Goal: Information Seeking & Learning: Learn about a topic

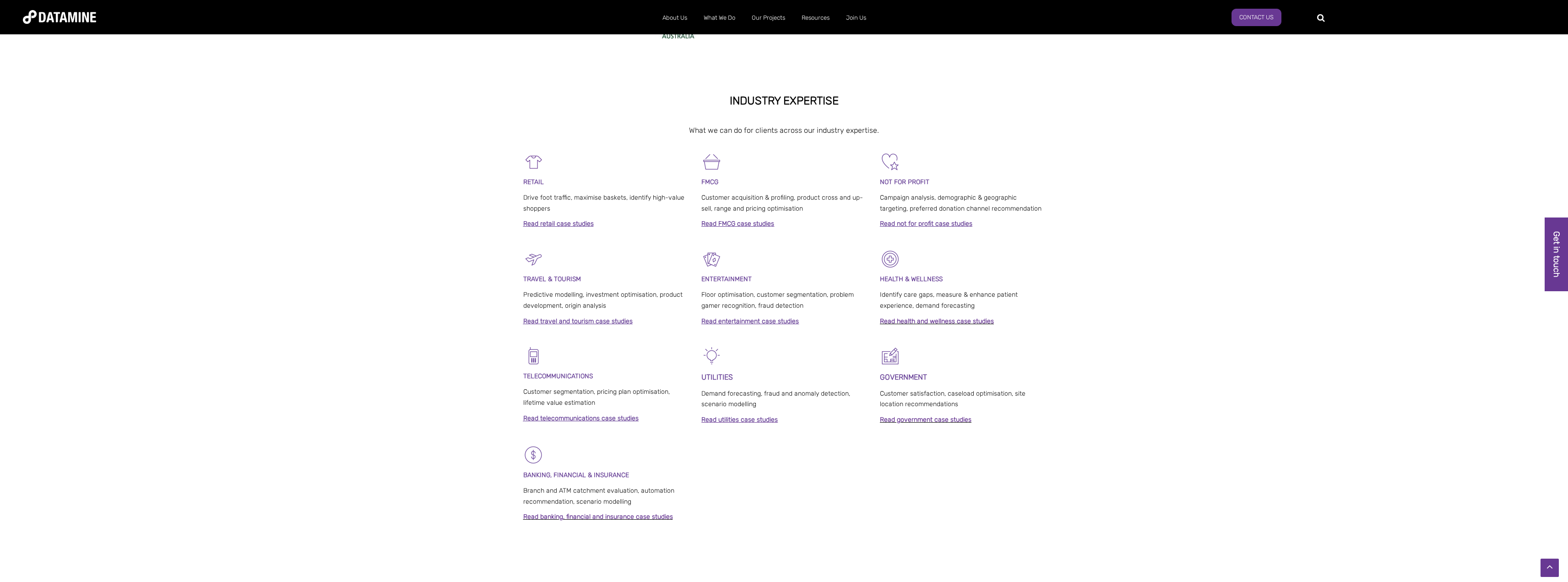
scroll to position [534, 0]
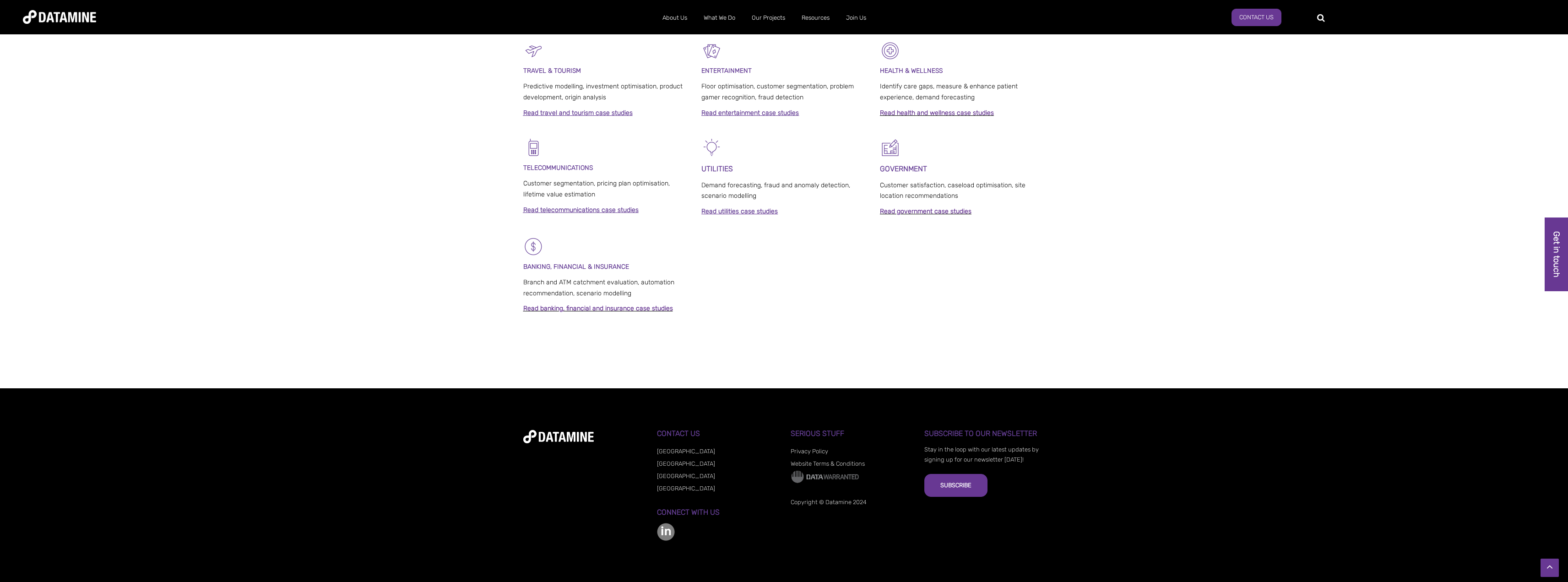
click at [674, 475] on link "[GEOGRAPHIC_DATA]" at bounding box center [685, 476] width 58 height 7
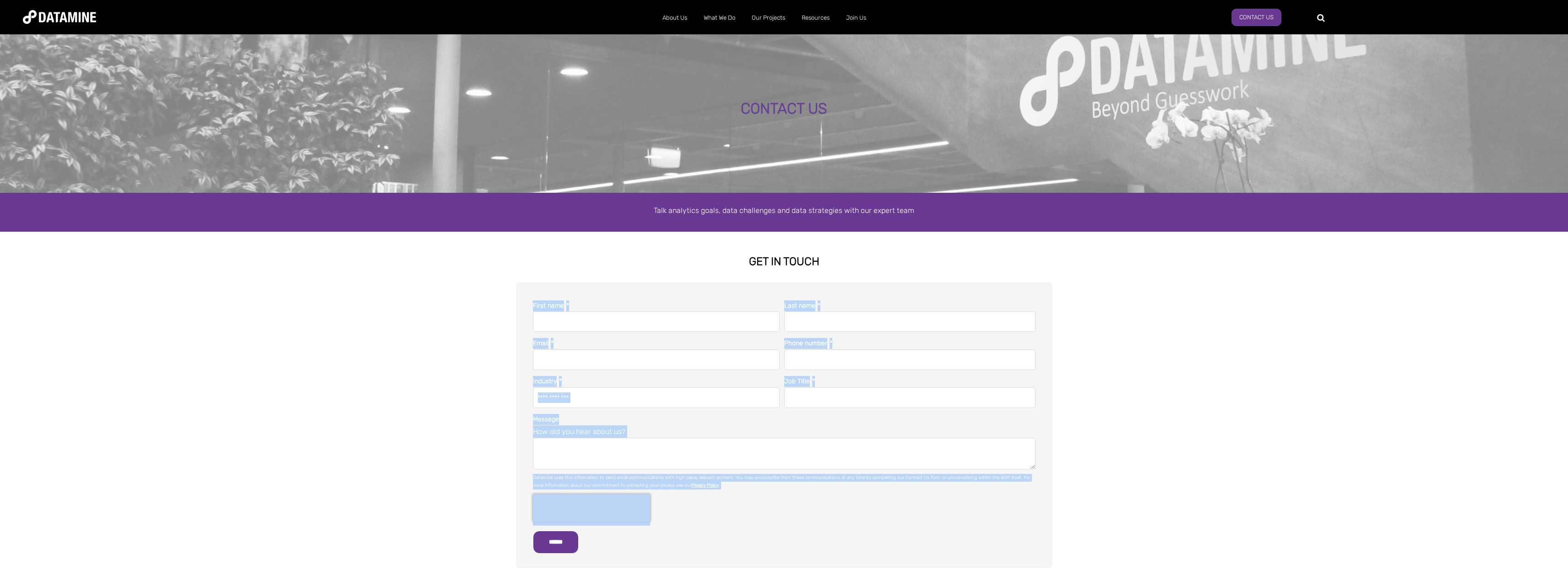
drag, startPoint x: 1563, startPoint y: 233, endPoint x: 1367, endPoint y: 398, distance: 256.2
click at [1567, 581] on html "About Us The Datamine Story Our People Our Values Our Process Our Partners What…" at bounding box center [784, 547] width 1568 height 1093
click at [868, 39] on link "Current Openings" at bounding box center [887, 38] width 83 height 22
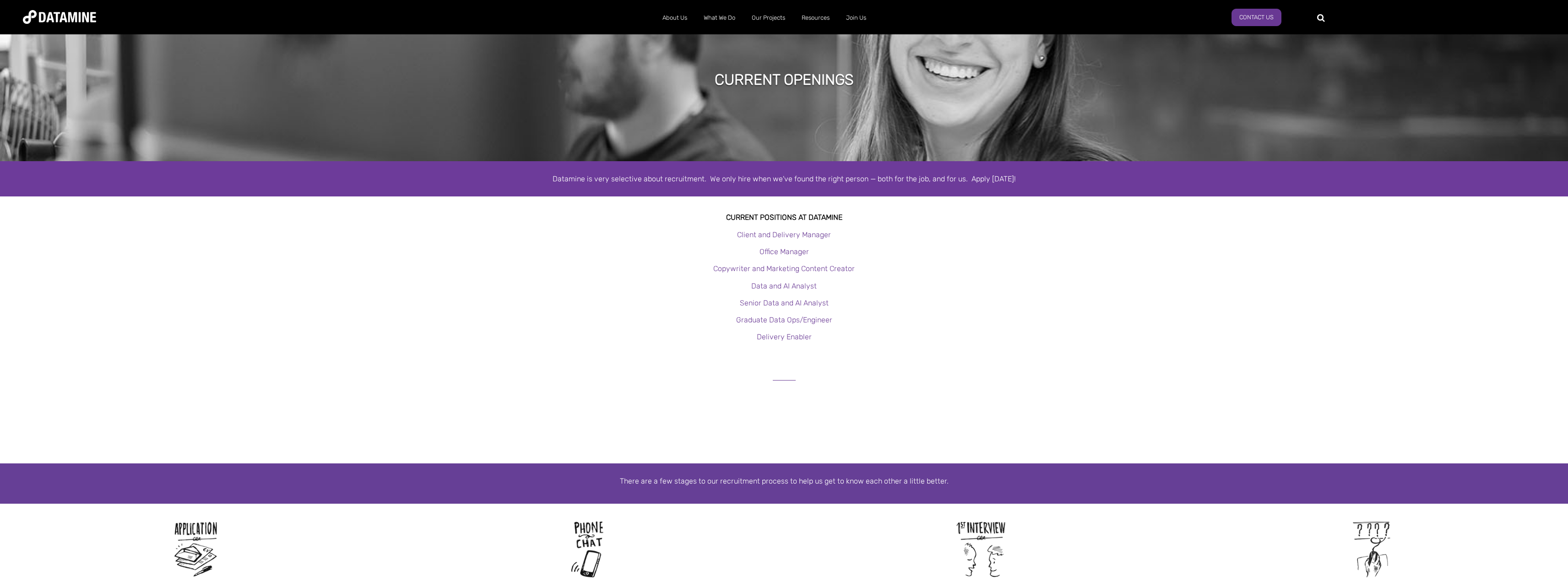
scroll to position [79, 0]
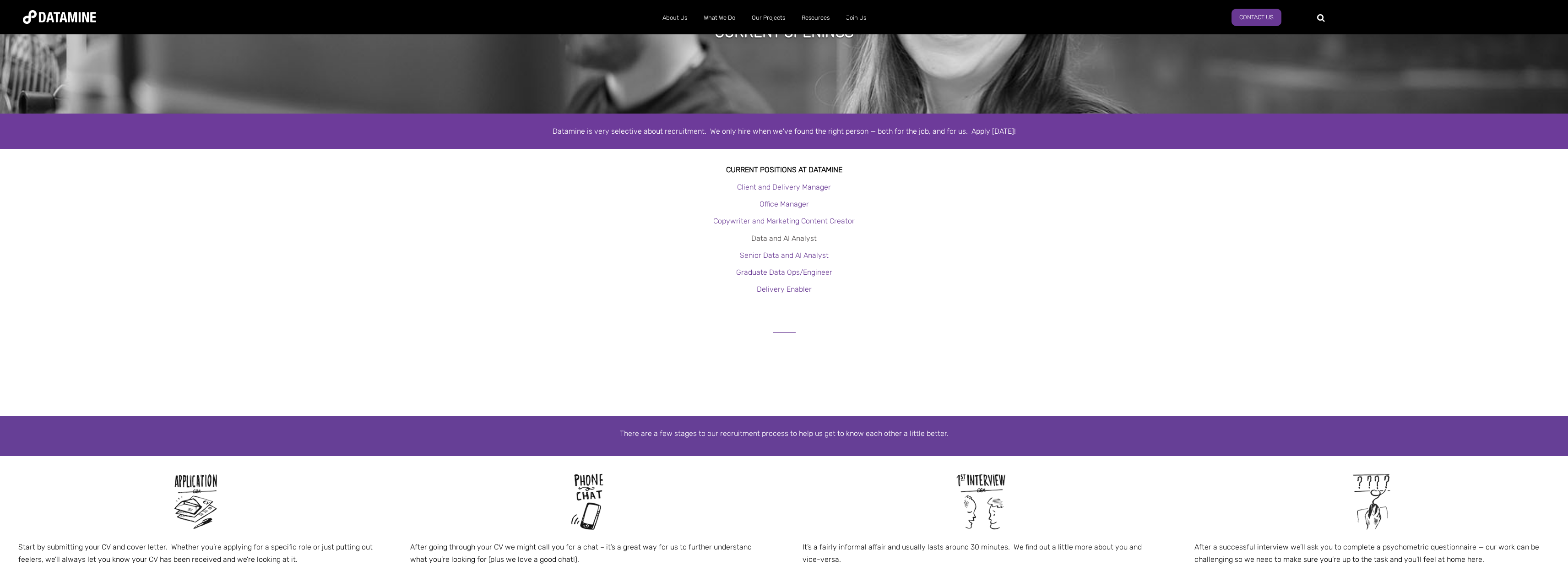
click at [798, 241] on link "Data and AI Analyst" at bounding box center [784, 238] width 66 height 9
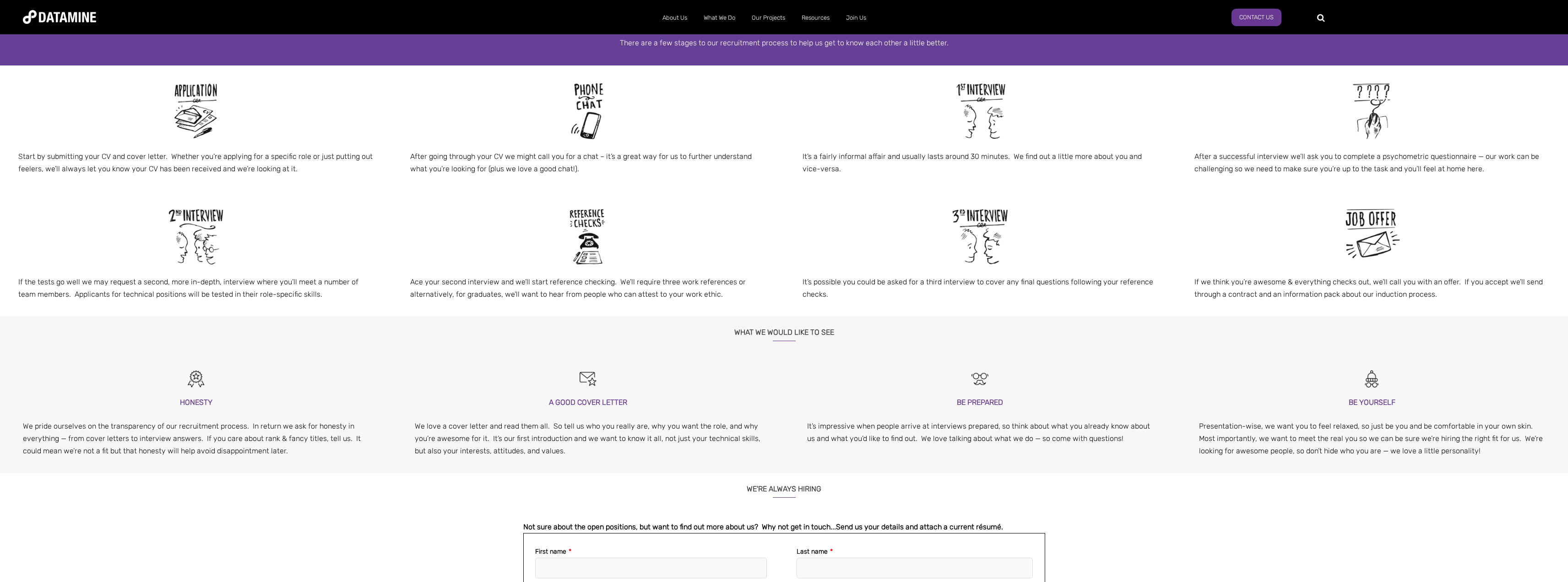
scroll to position [0, 0]
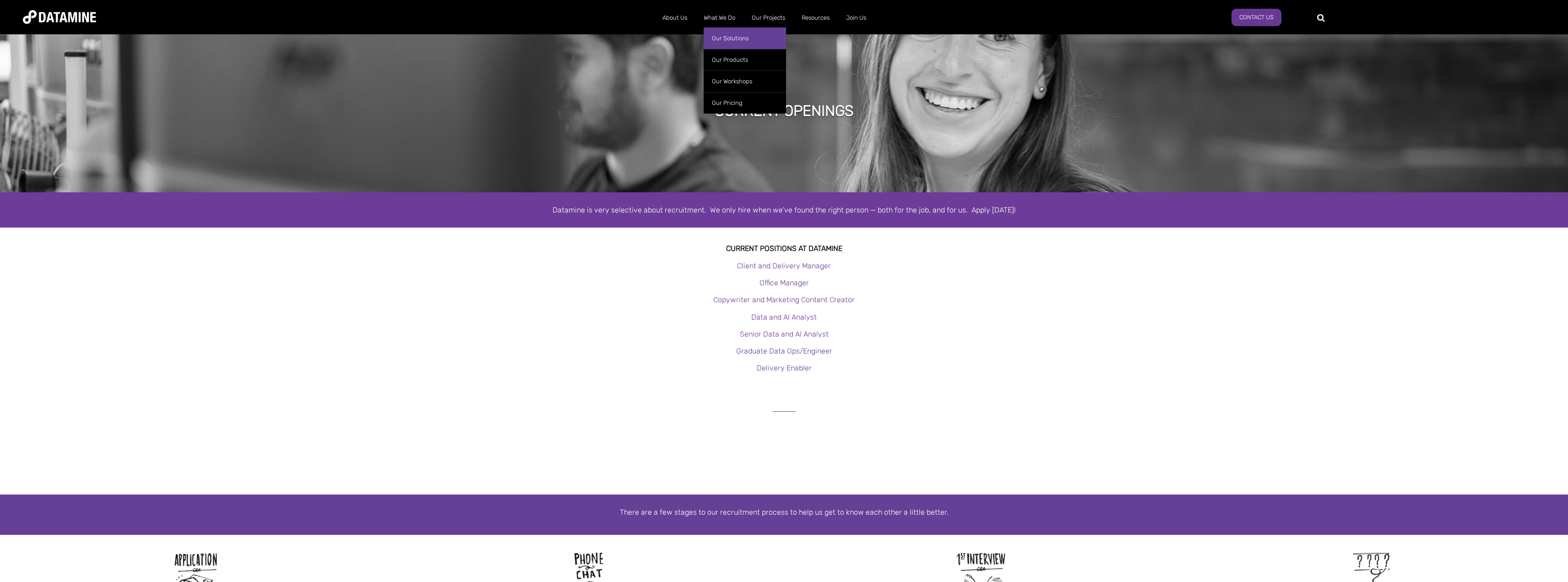
click at [712, 34] on link "Our Solutions" at bounding box center [745, 38] width 83 height 22
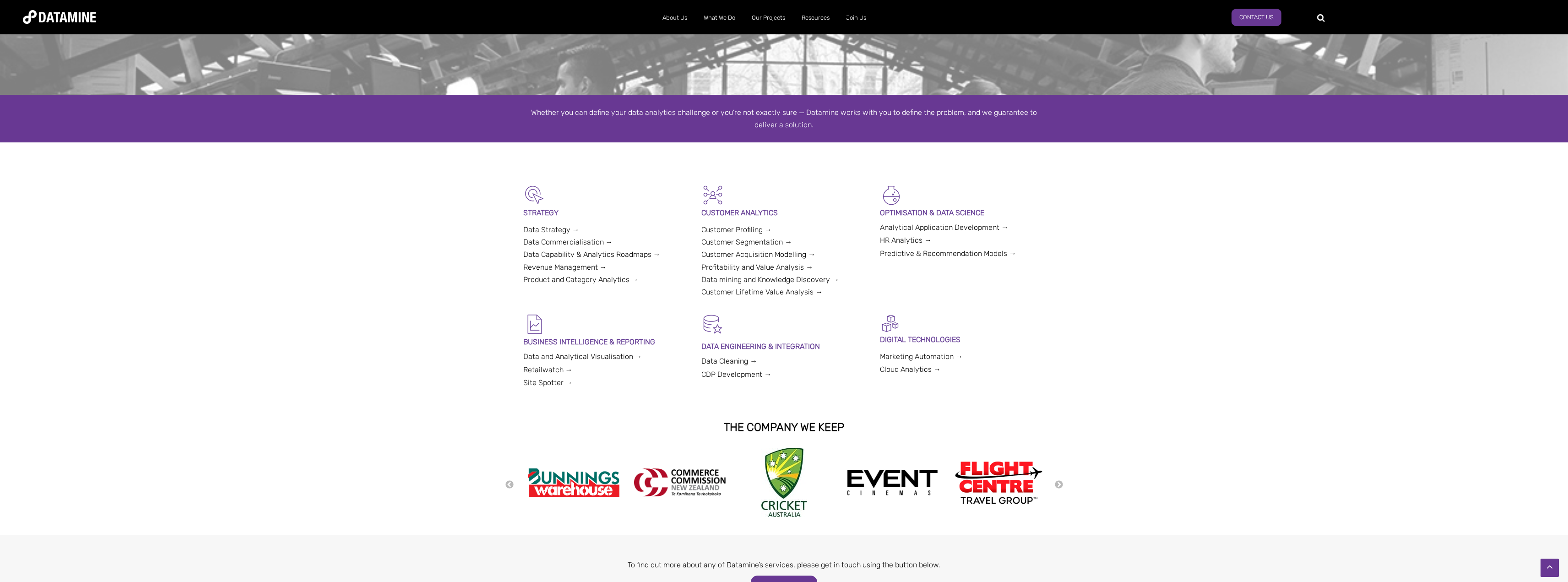
scroll to position [137, 0]
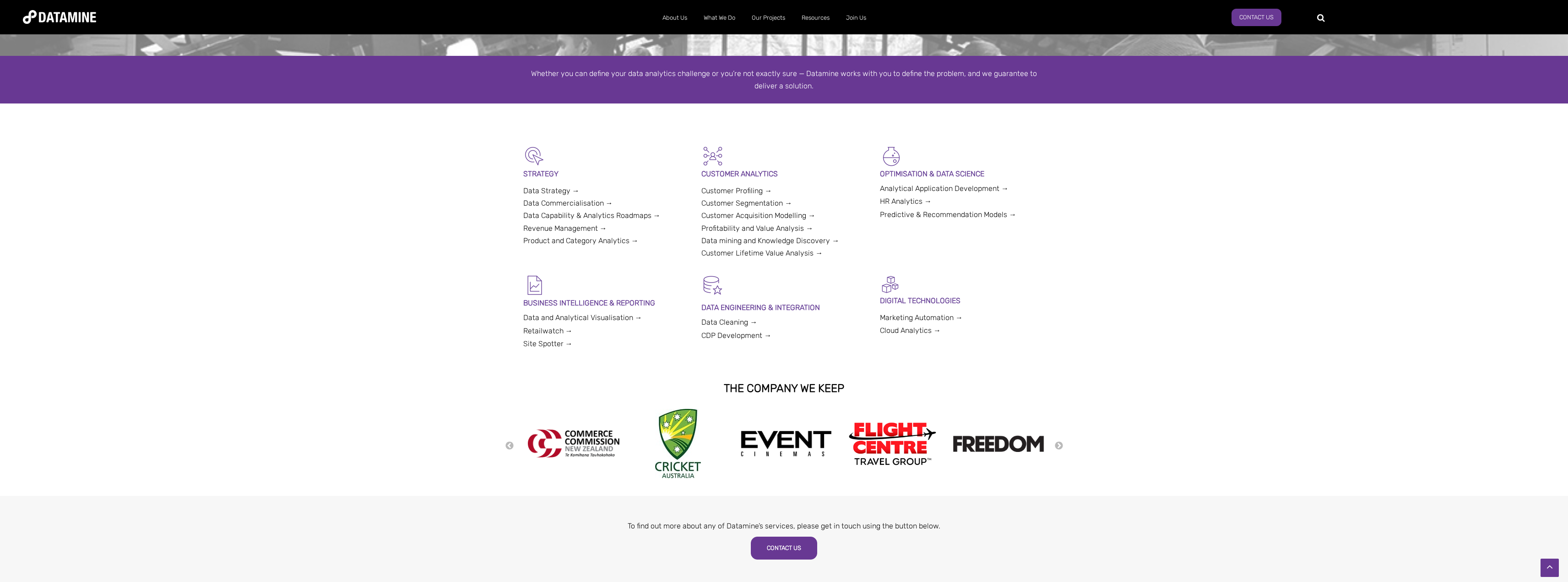
click at [907, 203] on link "HR Analytics →" at bounding box center [906, 201] width 52 height 9
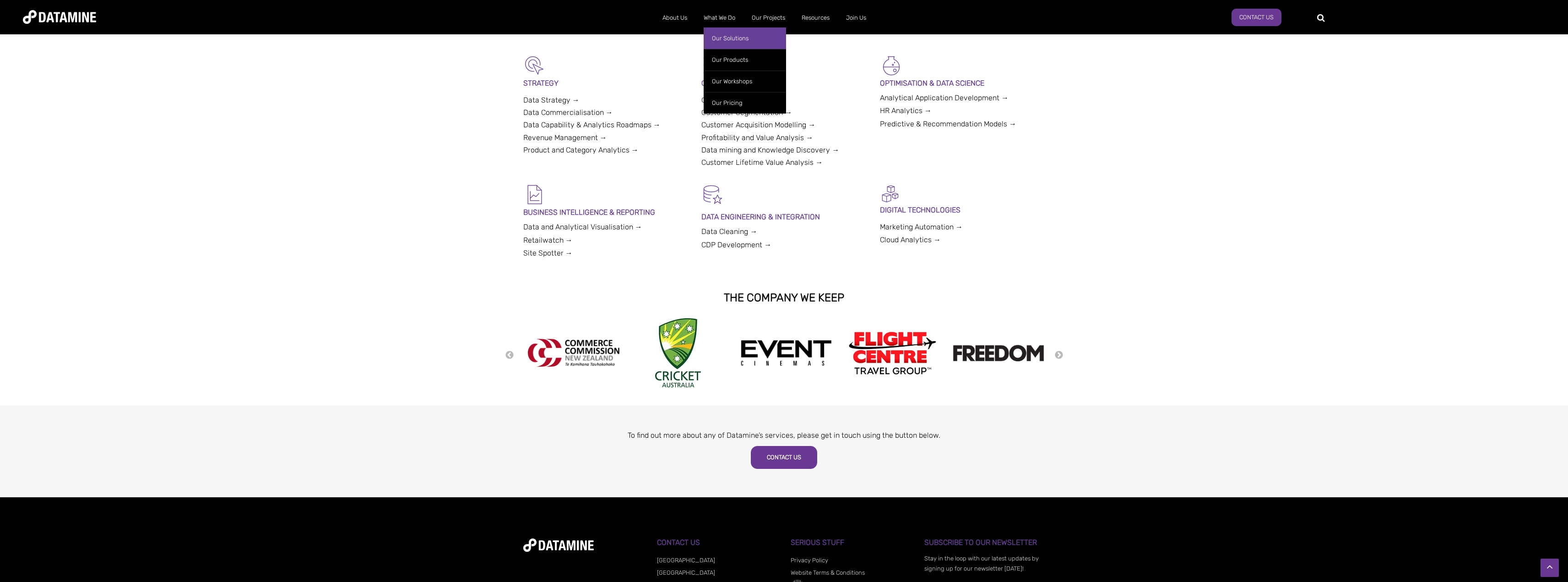
scroll to position [199, 0]
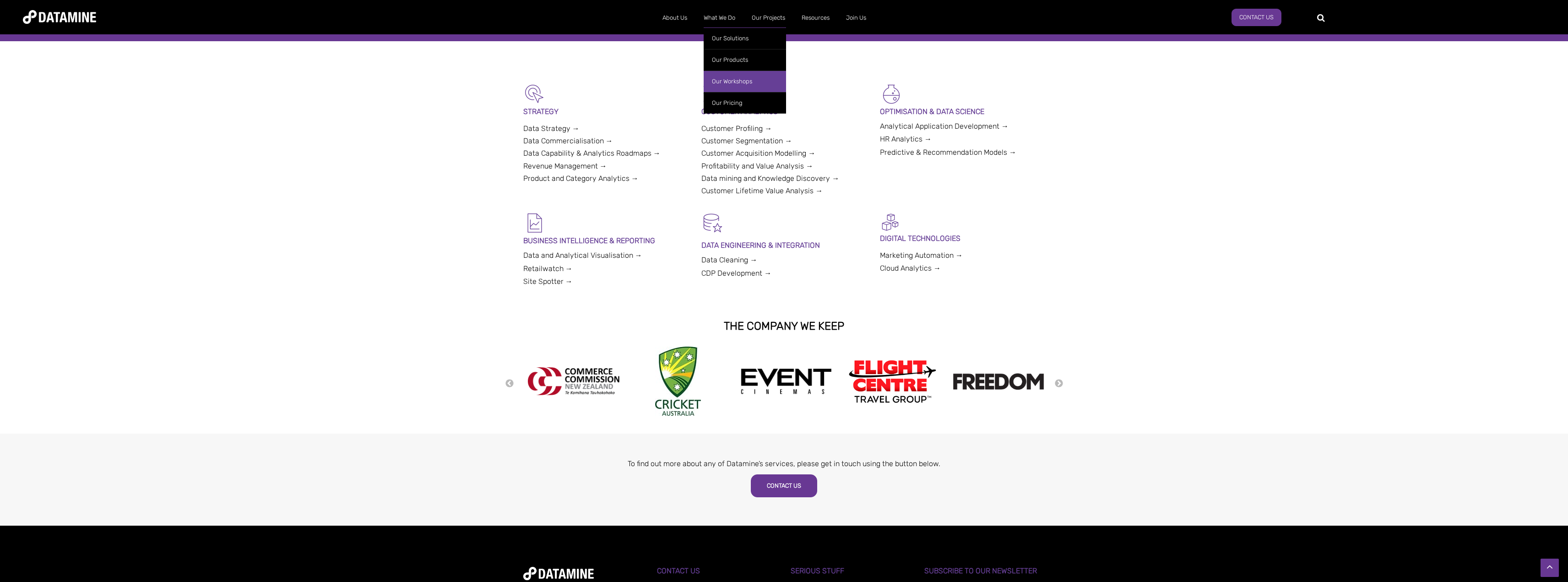
click at [733, 83] on link "Our Workshops" at bounding box center [745, 81] width 83 height 22
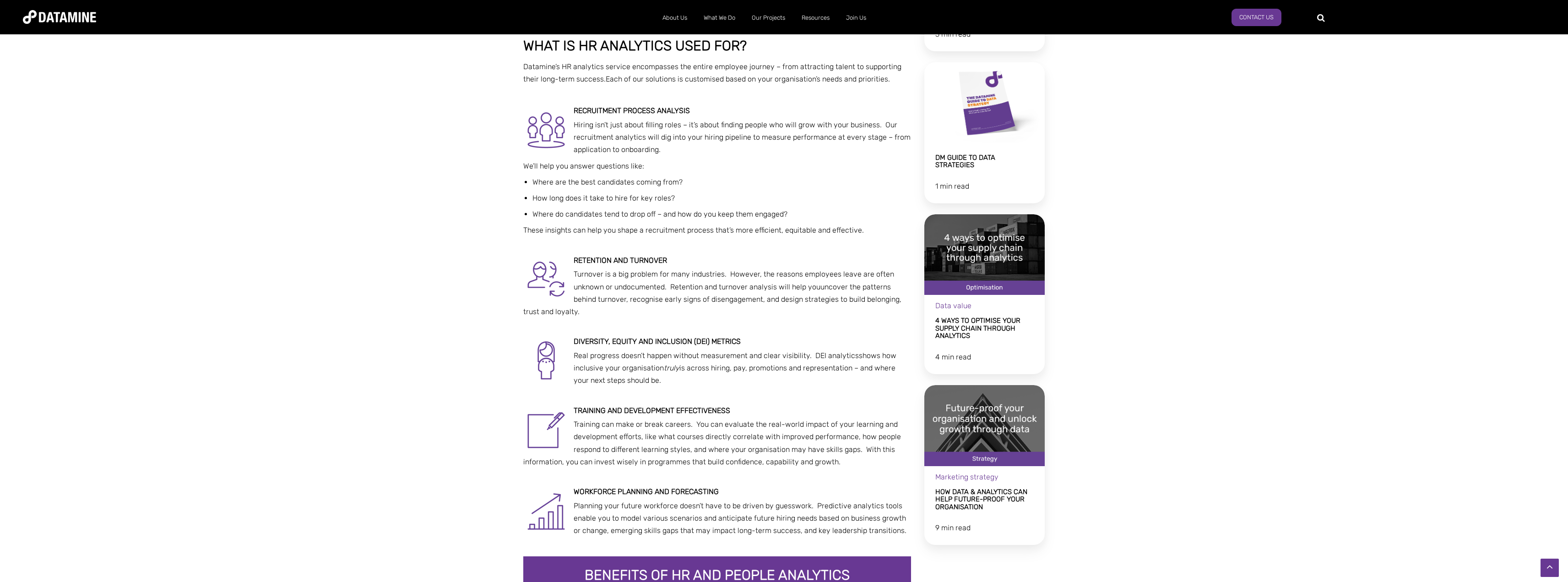
scroll to position [687, 0]
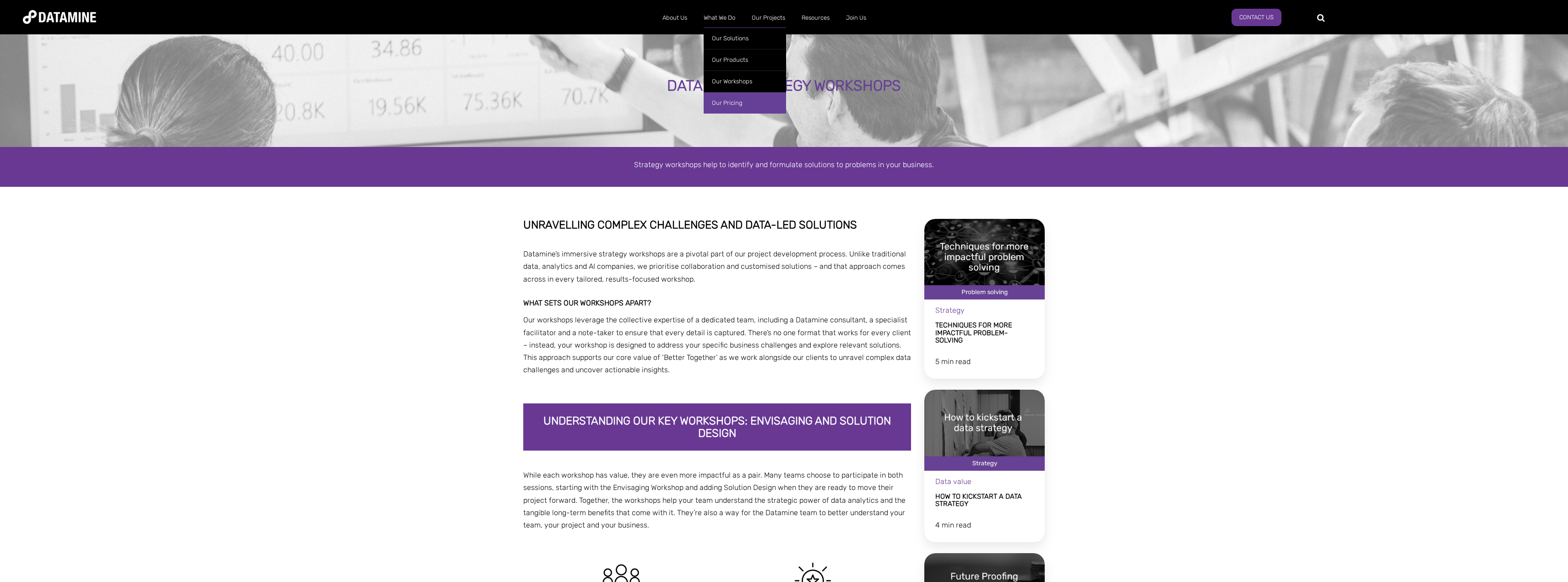
click at [747, 109] on link "Our Pricing" at bounding box center [745, 102] width 83 height 22
